Goal: Obtain resource: Obtain resource

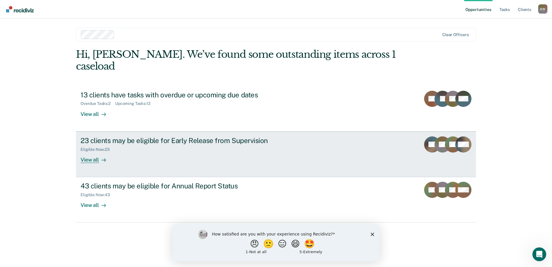
click at [98, 152] on div "View all" at bounding box center [97, 157] width 32 height 11
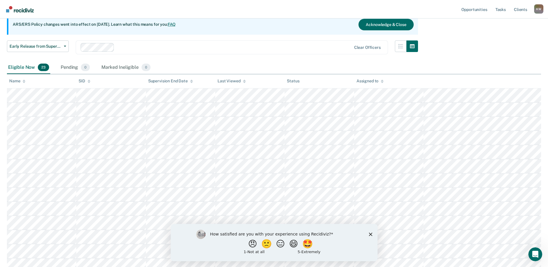
scroll to position [58, 0]
click at [369, 234] on polygon "Close survey" at bounding box center [370, 233] width 3 height 3
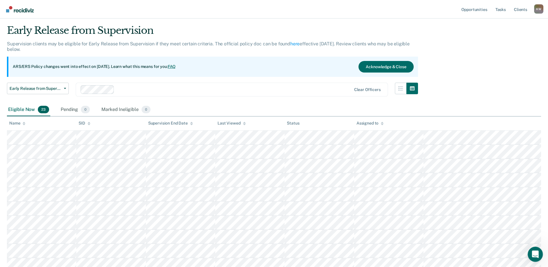
scroll to position [15, 0]
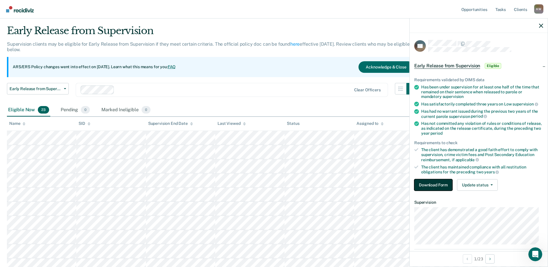
click at [439, 183] on button "Download Form" at bounding box center [433, 185] width 38 height 12
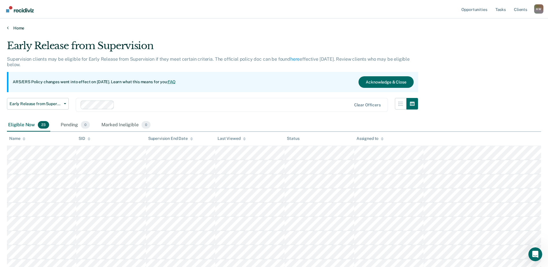
click at [7, 29] on icon at bounding box center [8, 27] width 2 height 5
